Goal: Transaction & Acquisition: Purchase product/service

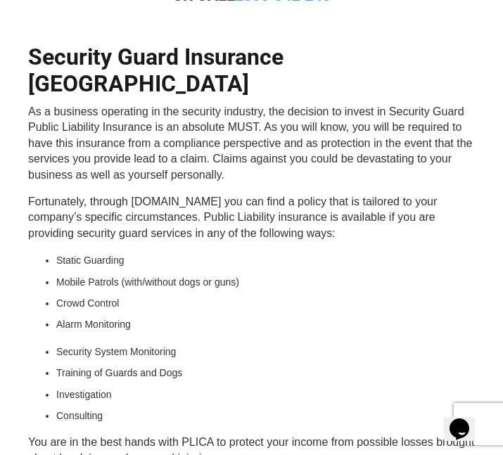
scroll to position [281, 0]
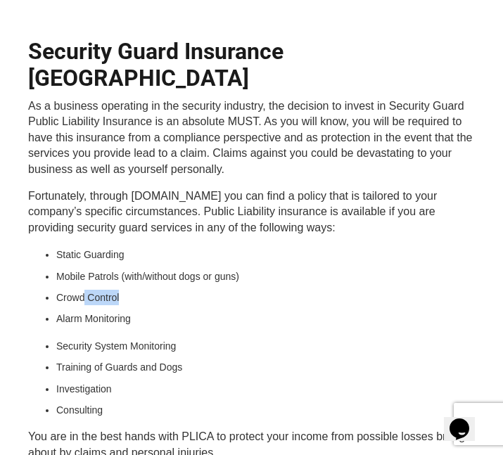
drag, startPoint x: 82, startPoint y: 262, endPoint x: 121, endPoint y: 270, distance: 39.6
click at [121, 290] on li "Crowd Control" at bounding box center [265, 297] width 418 height 15
drag, startPoint x: 121, startPoint y: 270, endPoint x: 119, endPoint y: 289, distance: 19.1
click at [119, 311] on li "Alarm Monitoring" at bounding box center [265, 318] width 418 height 15
drag, startPoint x: 119, startPoint y: 289, endPoint x: 129, endPoint y: 314, distance: 27.4
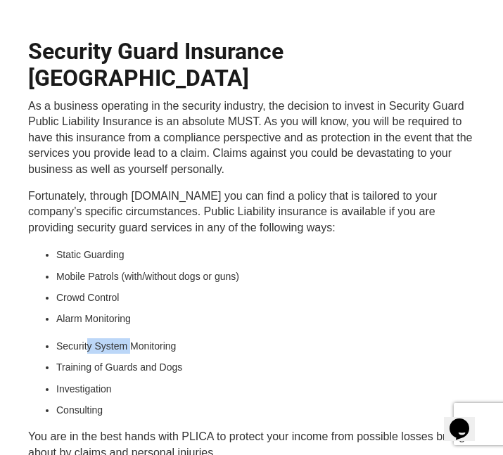
click at [129, 338] on li "Security System Monitoring" at bounding box center [265, 345] width 418 height 15
drag, startPoint x: 129, startPoint y: 314, endPoint x: 116, endPoint y: 342, distance: 30.5
click at [116, 359] on li "Training of Guards and Dogs" at bounding box center [265, 366] width 418 height 15
drag, startPoint x: 116, startPoint y: 342, endPoint x: 117, endPoint y: 371, distance: 28.8
click at [117, 371] on ul "Security System Monitoring Training of Guards and Dogs Investigation Consulting" at bounding box center [265, 378] width 418 height 80
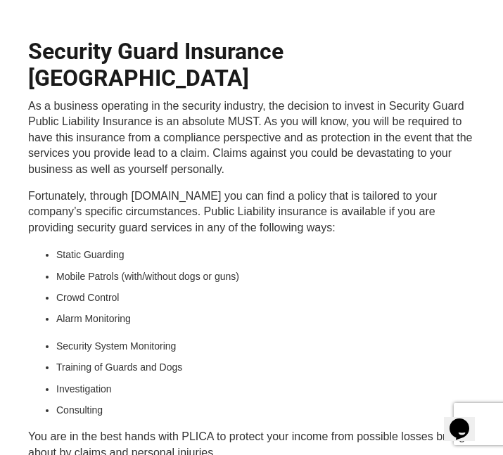
drag, startPoint x: 117, startPoint y: 371, endPoint x: 65, endPoint y: 291, distance: 94.6
click at [66, 311] on li "Alarm Monitoring" at bounding box center [265, 318] width 418 height 15
drag, startPoint x: 51, startPoint y: 266, endPoint x: 158, endPoint y: 257, distance: 108.0
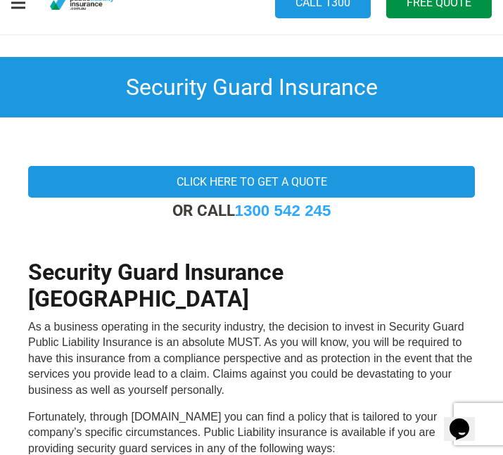
scroll to position [0, 0]
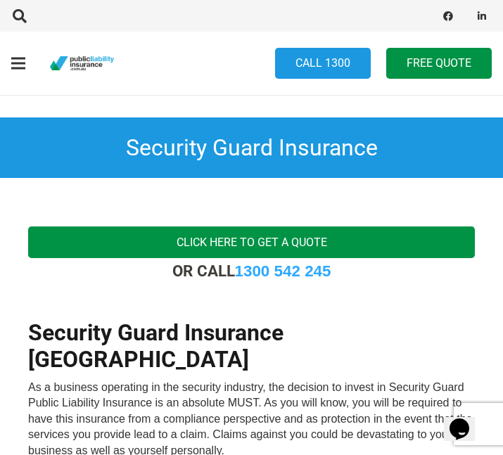
click at [316, 239] on link "Click here to get a quote" at bounding box center [251, 242] width 446 height 32
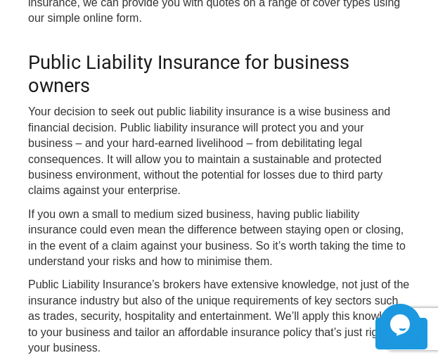
scroll to position [563, 0]
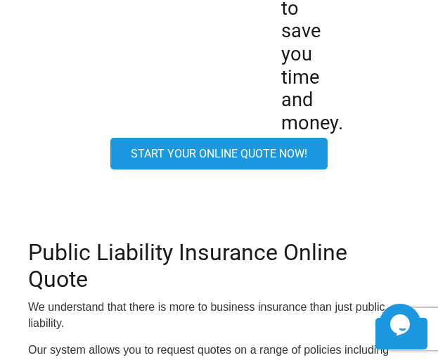
click at [236, 153] on link "Start your online quote now!" at bounding box center [218, 154] width 217 height 32
